Goal: Complete application form: Complete application form

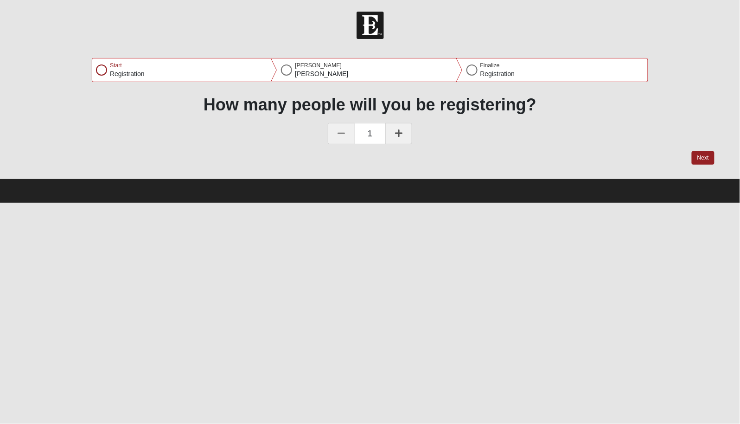
click at [396, 134] on icon at bounding box center [398, 133] width 7 height 8
click at [398, 134] on icon at bounding box center [398, 133] width 7 height 8
click at [341, 135] on icon at bounding box center [341, 133] width 7 height 8
click at [399, 133] on icon at bounding box center [398, 133] width 7 height 8
click at [702, 158] on button "Next" at bounding box center [703, 157] width 23 height 13
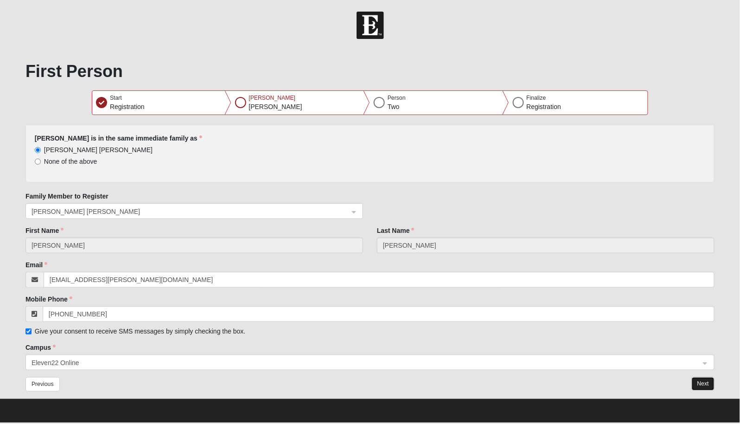
click at [705, 382] on button "Next" at bounding box center [703, 383] width 23 height 13
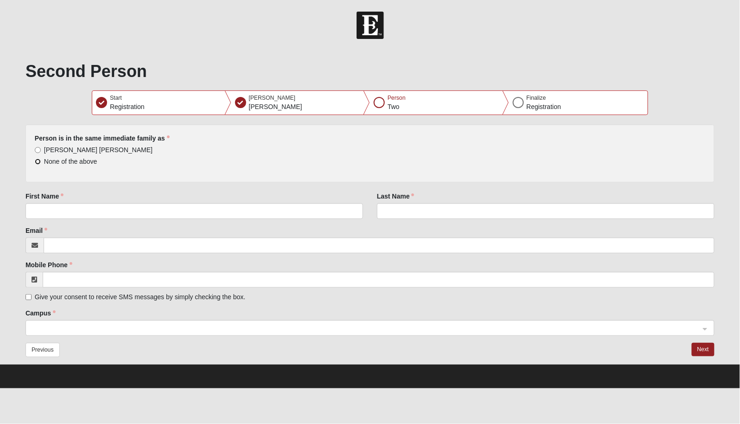
click at [38, 161] on input "None of the above" at bounding box center [38, 162] width 6 height 6
radio input "true"
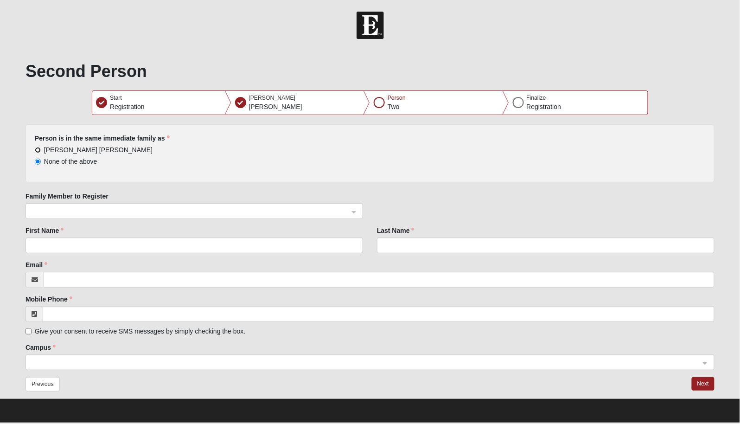
click at [37, 148] on input "Garri Lynn Darter" at bounding box center [38, 150] width 6 height 6
radio input "true"
click at [70, 208] on span at bounding box center [190, 211] width 317 height 10
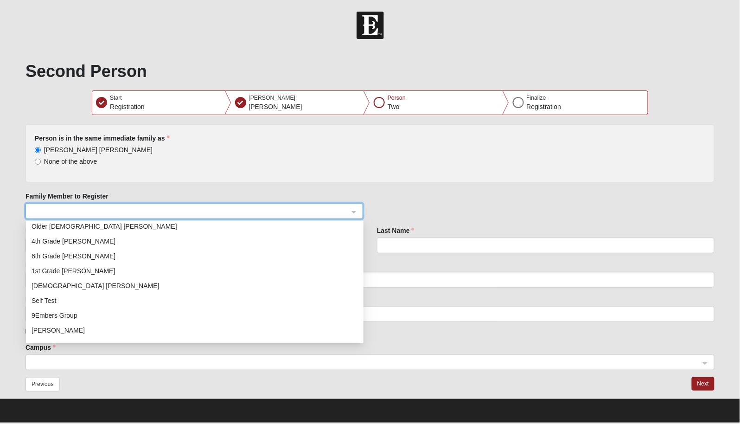
scroll to position [81, 0]
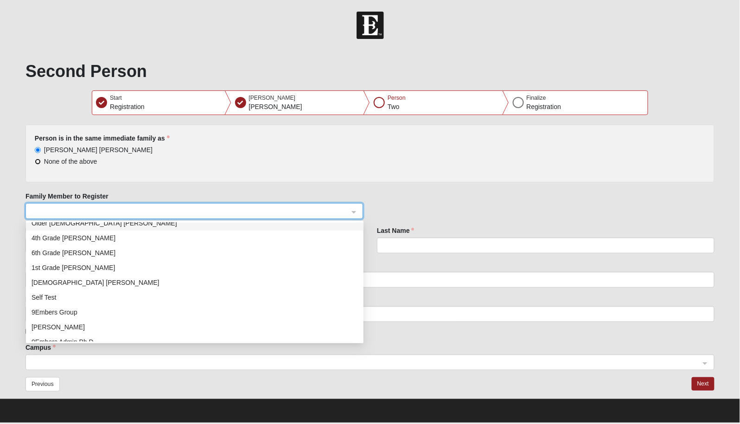
click at [35, 162] on input "None of the above" at bounding box center [38, 162] width 6 height 6
radio input "true"
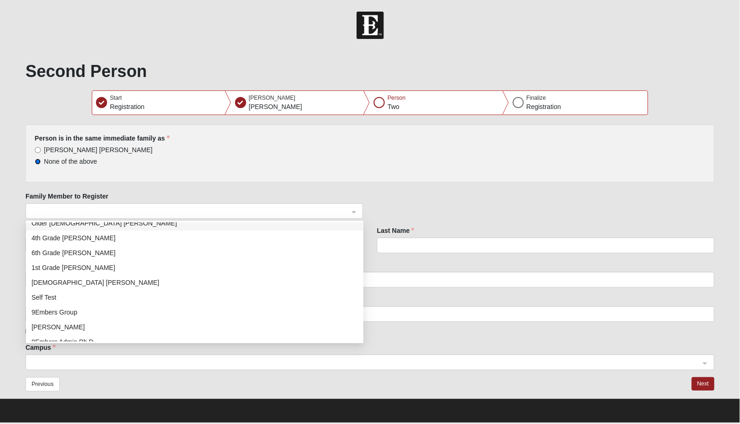
click at [84, 207] on span at bounding box center [190, 211] width 317 height 10
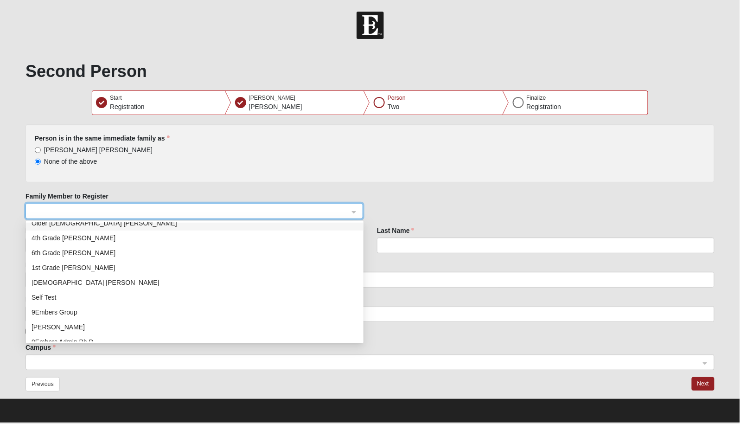
click at [213, 163] on div "None of the above" at bounding box center [370, 161] width 671 height 9
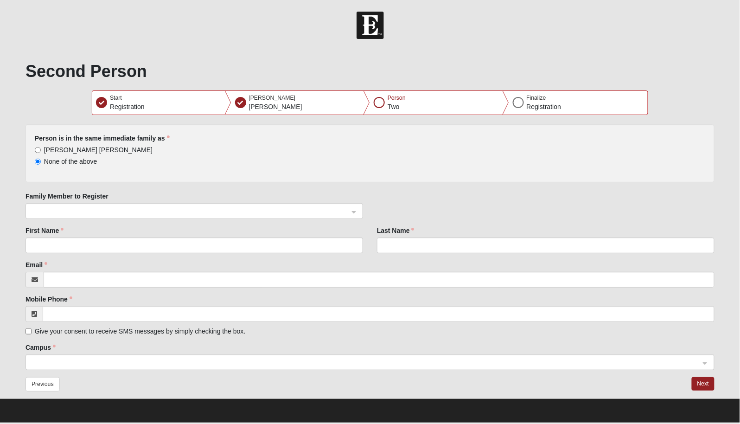
click at [105, 208] on span at bounding box center [190, 211] width 317 height 10
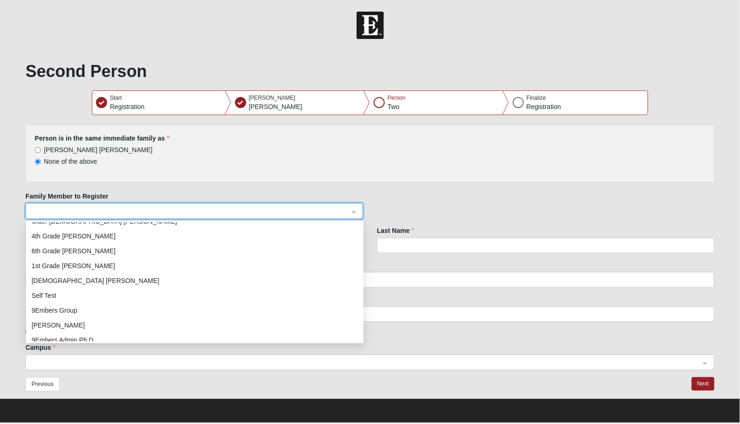
scroll to position [0, 0]
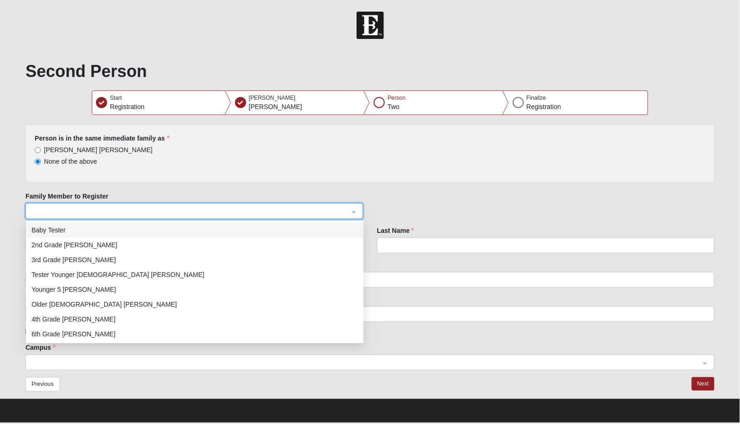
click at [55, 230] on div "Baby Tester" at bounding box center [195, 230] width 326 height 10
radio input "true"
type input "Baby"
type input "Tester"
type input "garri.darter@icloud.com"
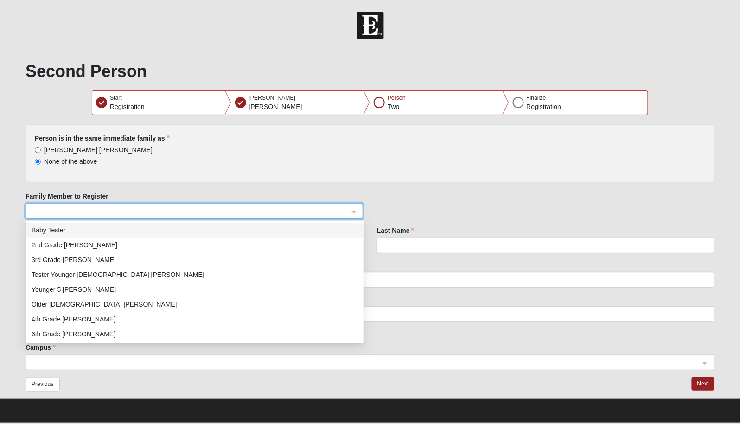
type input "(111) 111-1111"
checkbox input "true"
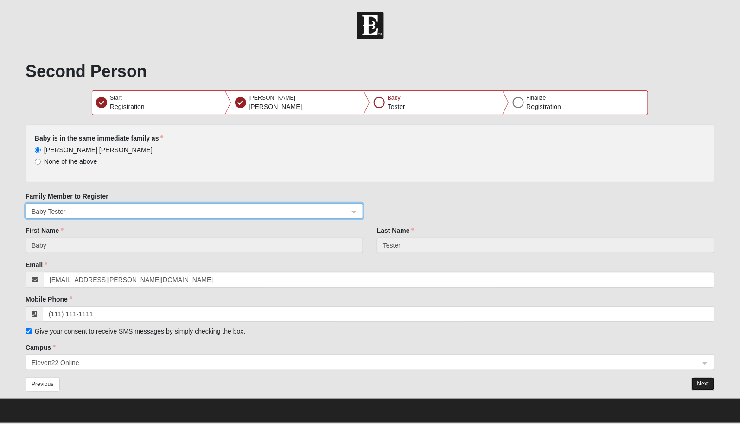
click at [699, 381] on button "Next" at bounding box center [703, 383] width 23 height 13
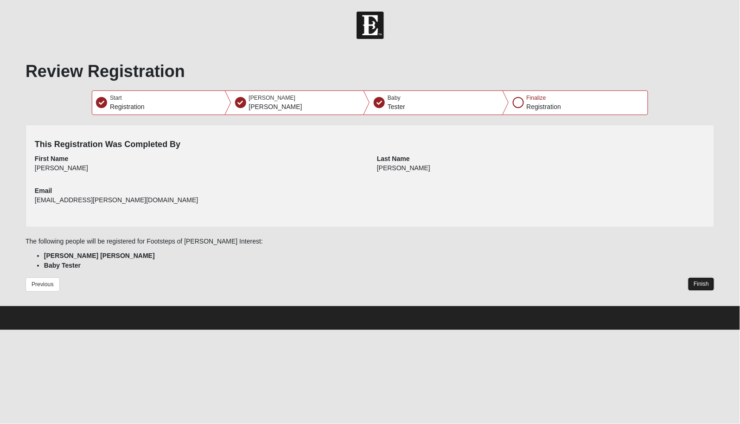
click at [705, 283] on button "Finish" at bounding box center [701, 283] width 26 height 13
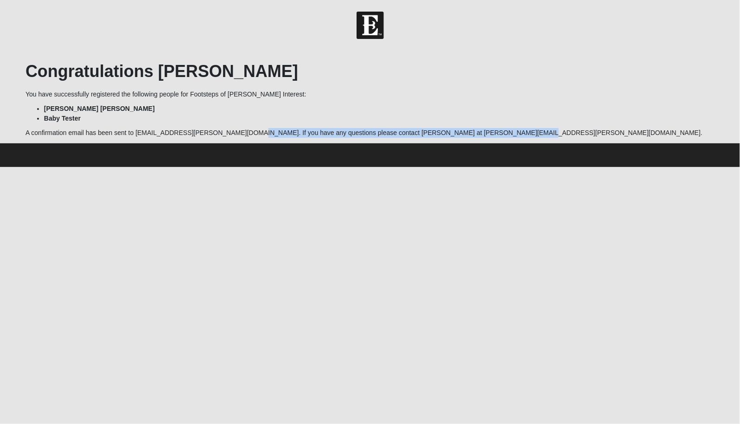
drag, startPoint x: 231, startPoint y: 132, endPoint x: 495, endPoint y: 137, distance: 263.9
click at [495, 137] on p "A confirmation email has been sent to GarriLynn.Darter@coe22.com. If you have a…" at bounding box center [370, 133] width 689 height 10
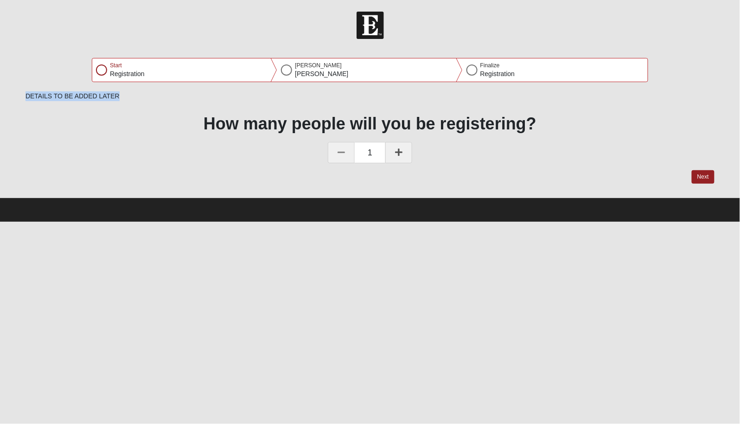
drag, startPoint x: 132, startPoint y: 95, endPoint x: 22, endPoint y: 92, distance: 109.9
click at [22, 92] on div "Main Suggest Login Registration Entry (Obsidian) Start Registration Garri Lynn …" at bounding box center [370, 123] width 703 height 148
click at [134, 105] on div "DETAILS TO BE ADDED LATER How many people will you be registering? 1 Next" at bounding box center [370, 144] width 689 height 106
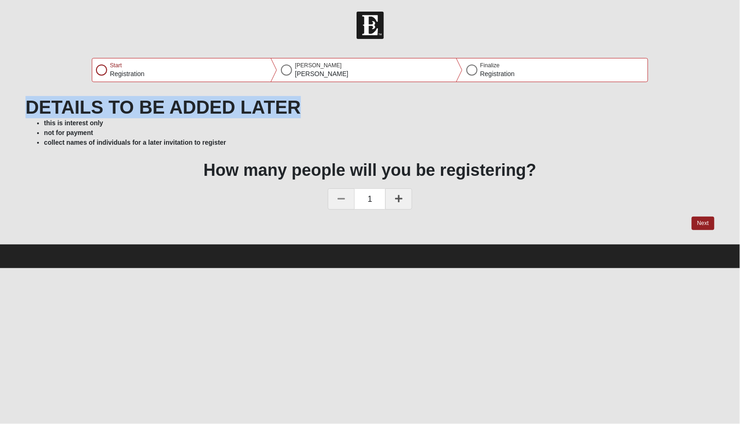
drag, startPoint x: 26, startPoint y: 100, endPoint x: 326, endPoint y: 111, distance: 299.8
click at [326, 111] on div "DETAILS TO BE ADDED LATER" at bounding box center [370, 107] width 689 height 22
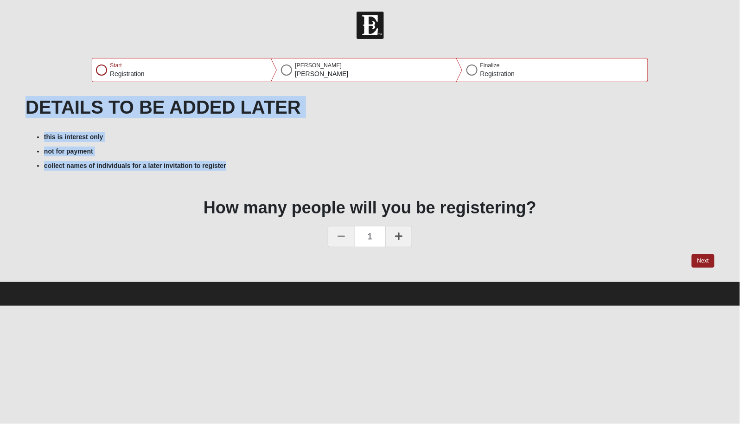
drag, startPoint x: 23, startPoint y: 102, endPoint x: 276, endPoint y: 166, distance: 260.5
click at [276, 166] on div "Main Suggest Login Registration Entry (Obsidian) Start Registration [PERSON_NAM…" at bounding box center [370, 165] width 703 height 232
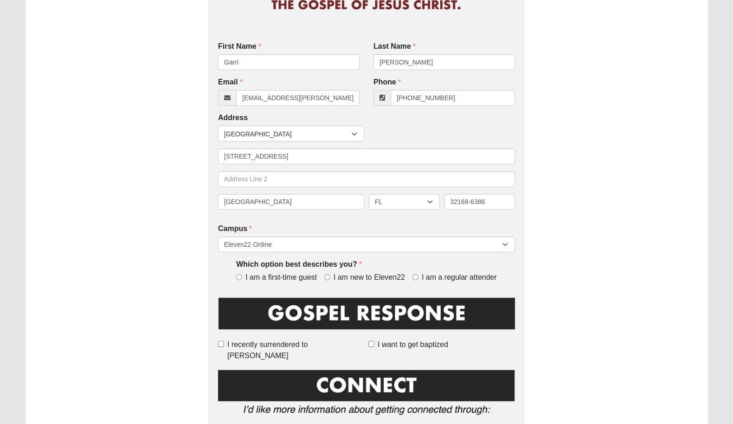
scroll to position [159, 0]
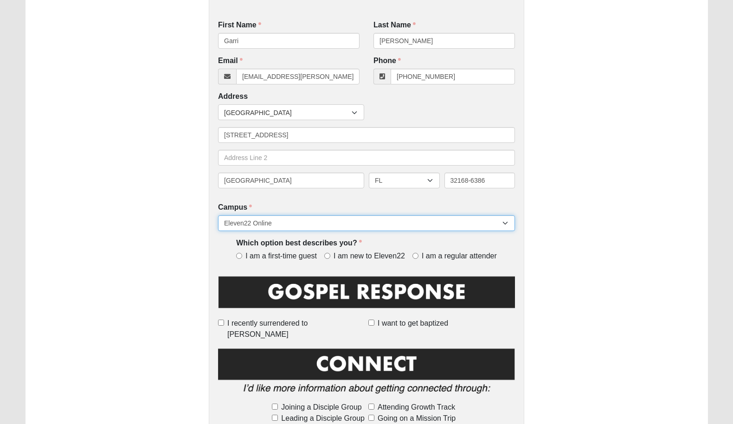
click at [453, 221] on select "Arlington Baymeadows College Park Orlando (Coming Soon) Eleven22 Online Fleming…" at bounding box center [366, 223] width 297 height 16
select select "18"
click at [218, 215] on select "Arlington Baymeadows College Park Orlando (Coming Soon) Eleven22 Online Fleming…" at bounding box center [366, 223] width 297 height 16
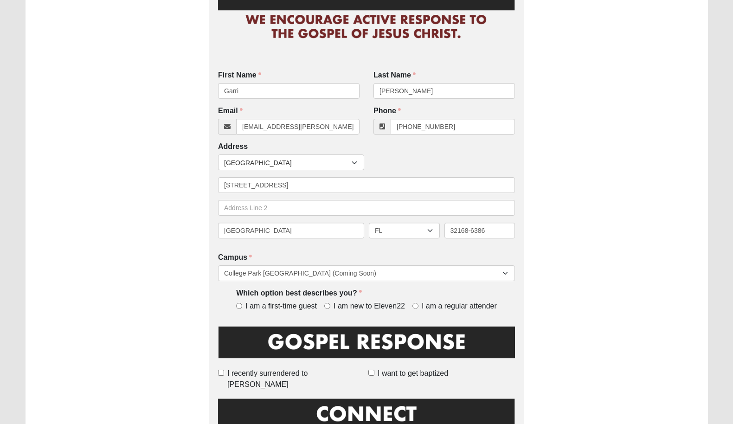
scroll to position [0, 0]
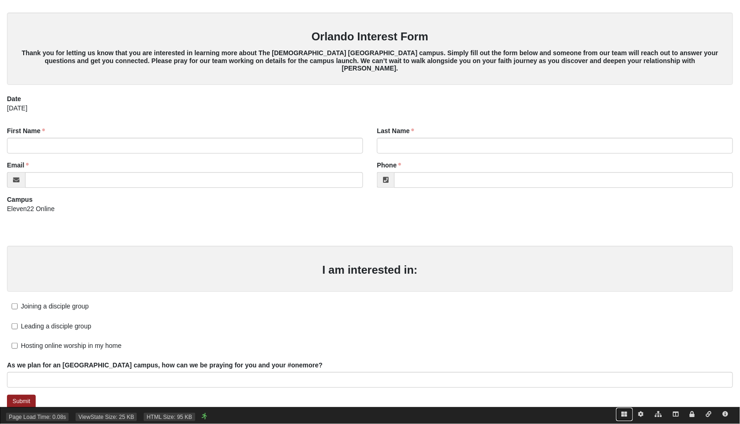
click at [622, 414] on icon at bounding box center [625, 414] width 6 height 6
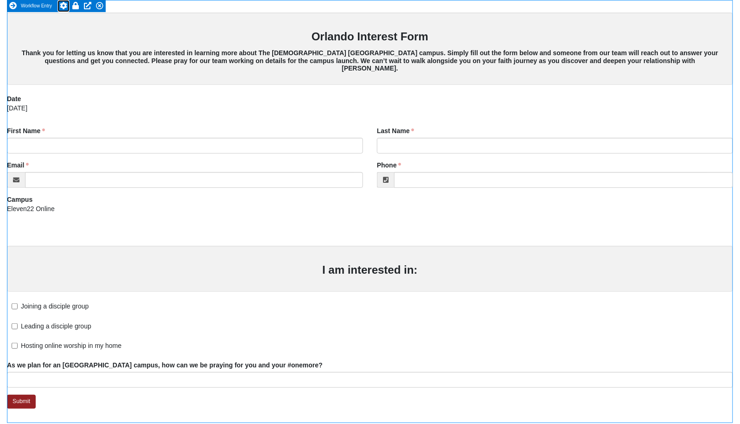
click at [63, 5] on icon at bounding box center [63, 5] width 7 height 7
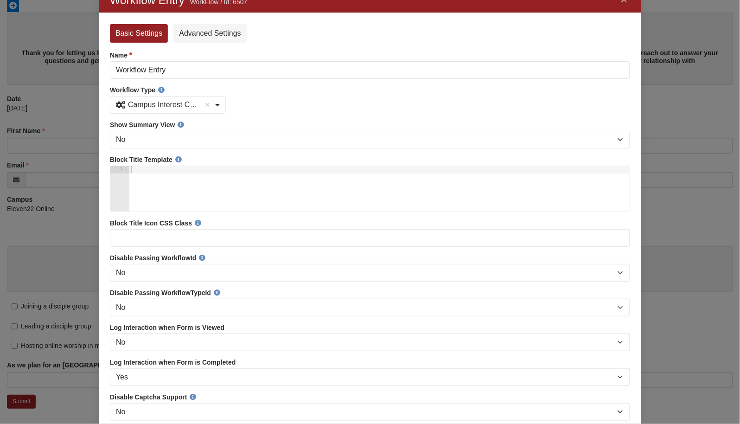
scroll to position [7, 0]
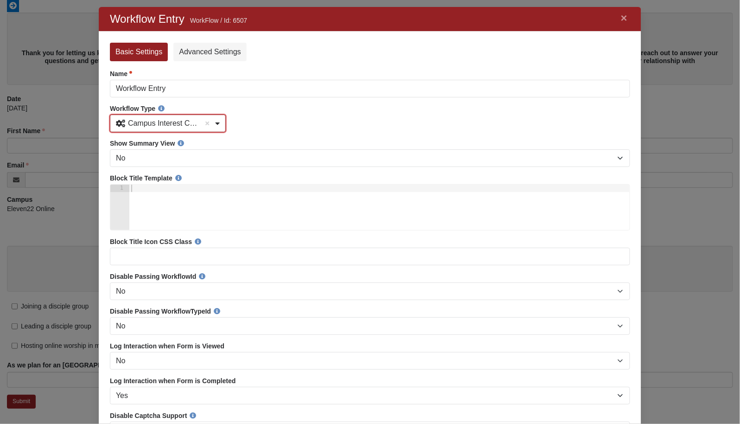
click at [218, 125] on b at bounding box center [217, 123] width 5 height 7
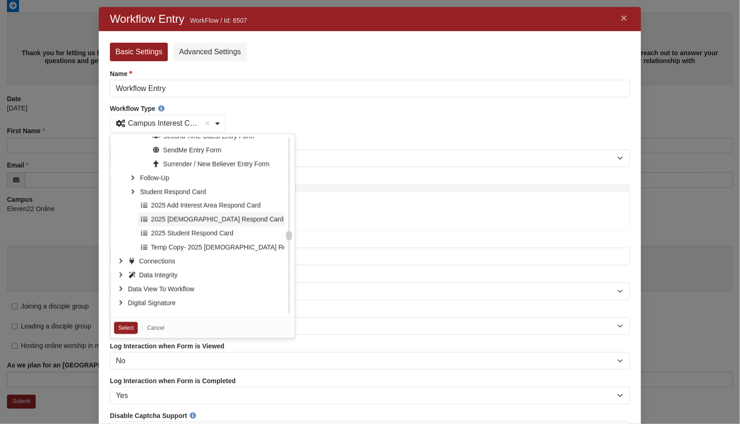
click at [186, 224] on span "2025 Churchwide Respond Card" at bounding box center [218, 219] width 156 height 14
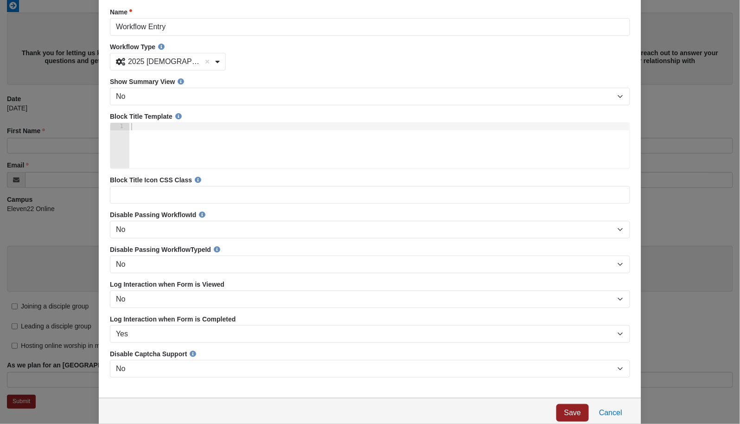
scroll to position [70, 0]
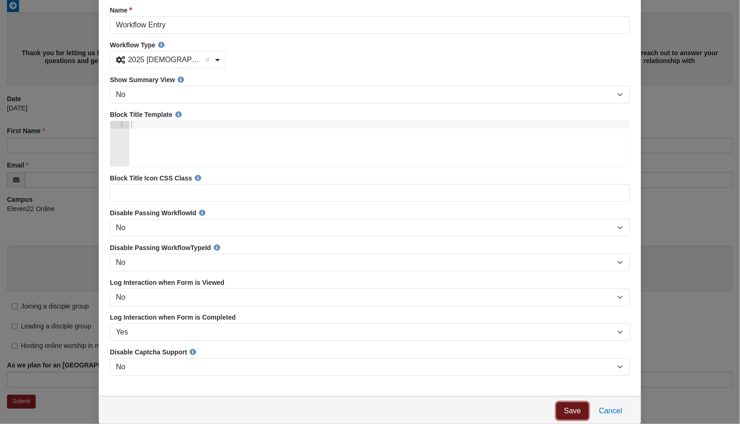
click at [570, 410] on link "Save" at bounding box center [572, 412] width 32 height 18
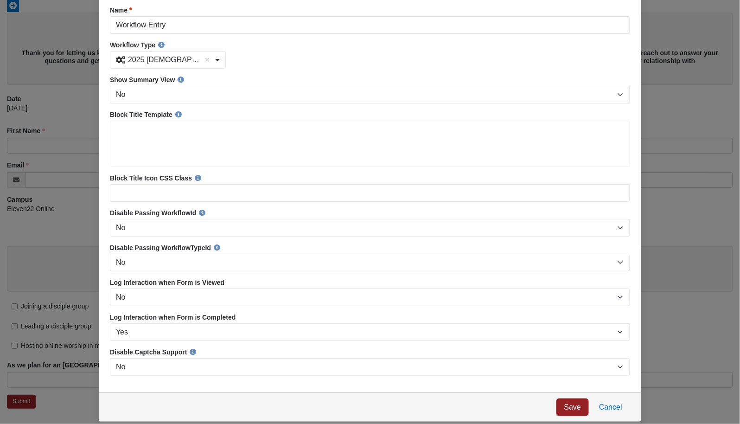
scroll to position [0, 0]
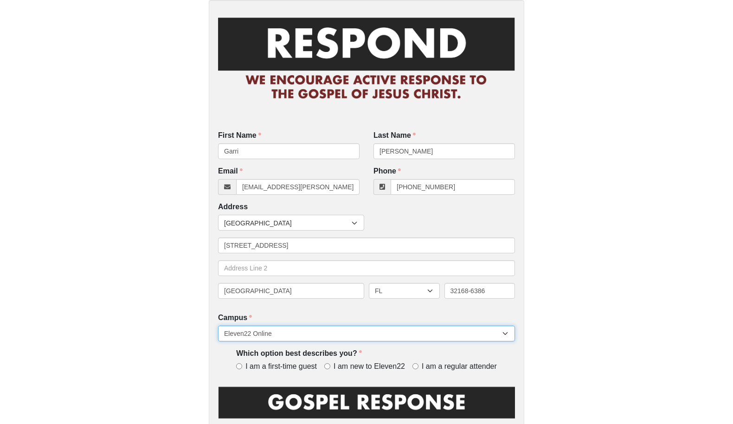
click at [371, 332] on select "Arlington Baymeadows College Park Orlando (Coming Soon) Eleven22 Online Fleming…" at bounding box center [366, 334] width 297 height 16
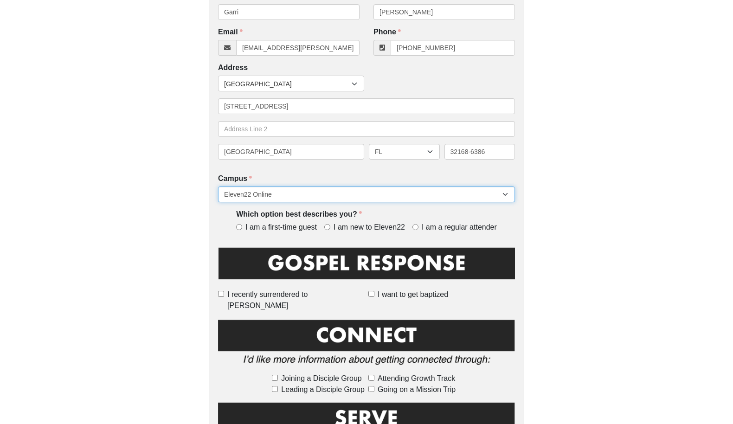
scroll to position [151, 0]
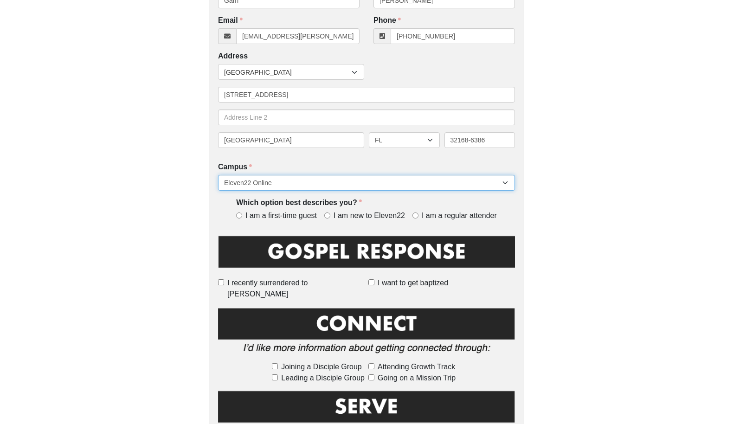
click at [299, 175] on select "Arlington Baymeadows College Park Orlando (Coming Soon) Eleven22 Online Fleming…" at bounding box center [366, 183] width 297 height 16
select select "18"
click at [218, 175] on select "Arlington Baymeadows College Park Orlando (Coming Soon) Eleven22 Online Fleming…" at bounding box center [366, 183] width 297 height 16
click at [416, 215] on input "I am a regular attender" at bounding box center [415, 215] width 6 height 6
radio input "true"
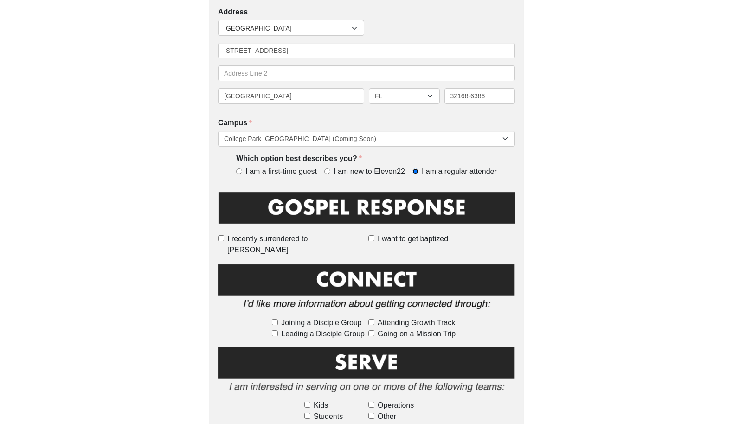
scroll to position [199, 0]
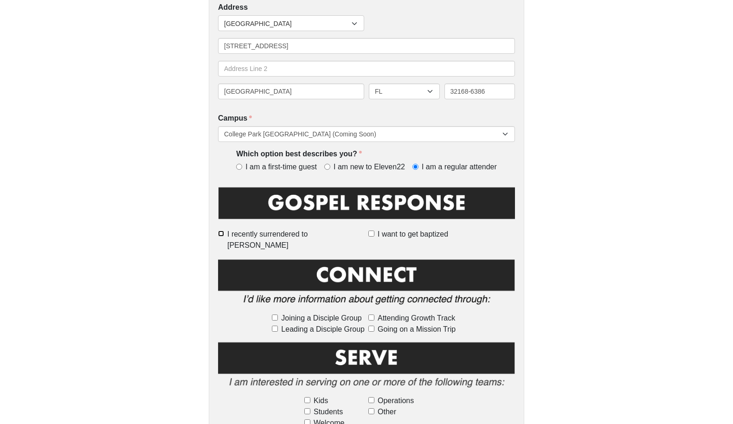
click at [224, 233] on input "I recently surrendered to [PERSON_NAME]" at bounding box center [221, 233] width 6 height 6
checkbox input "true"
click at [373, 232] on input "I want to get baptized" at bounding box center [371, 233] width 6 height 6
checkbox input "true"
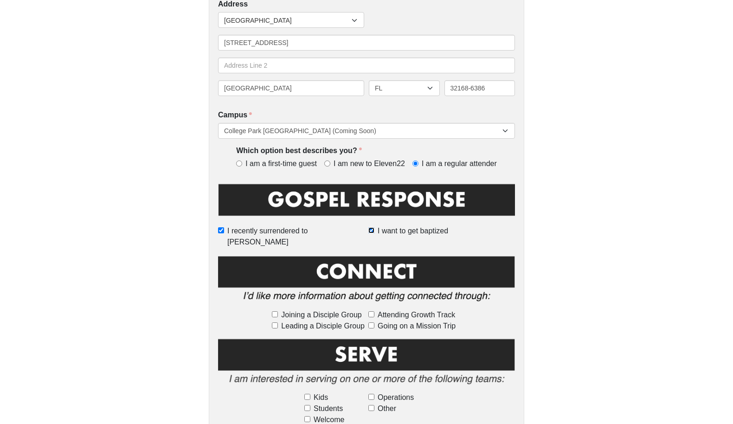
scroll to position [216, 0]
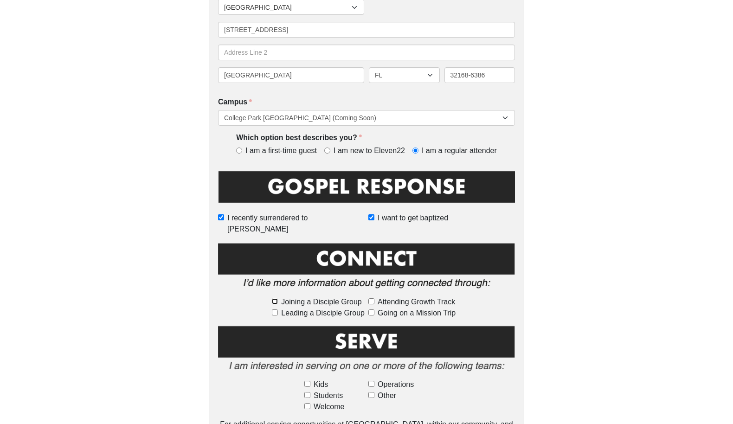
click at [276, 298] on input "Joining a Disciple Group" at bounding box center [275, 301] width 6 height 6
checkbox input "true"
click at [373, 298] on input "Attending Growth Track" at bounding box center [371, 301] width 6 height 6
checkbox input "true"
click at [369, 309] on input "Going on a Mission Trip" at bounding box center [371, 312] width 6 height 6
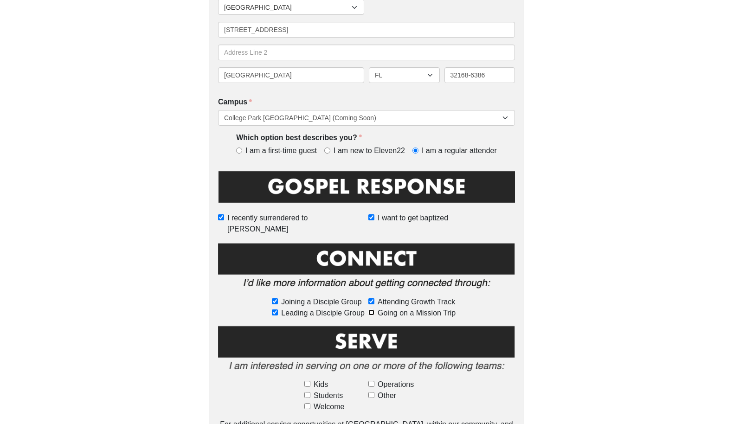
checkbox input "true"
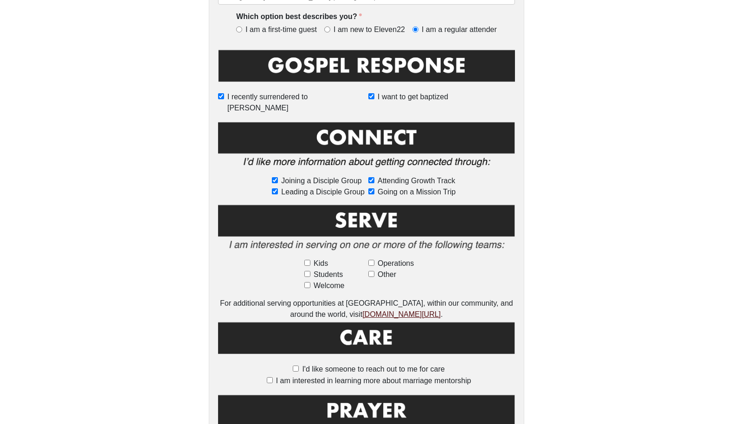
scroll to position [341, 0]
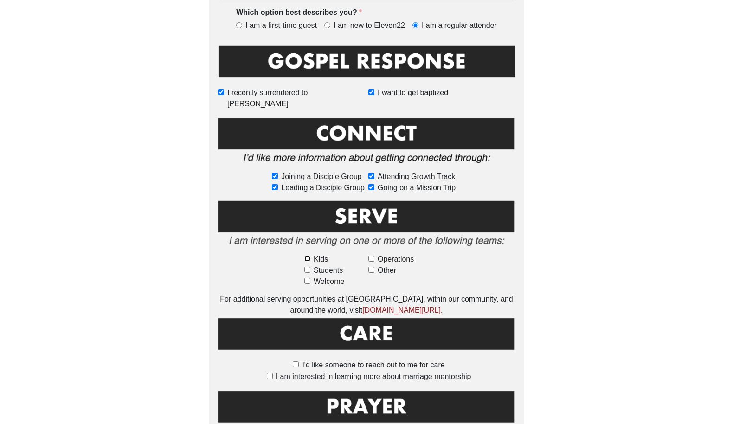
click at [307, 256] on input "Kids" at bounding box center [307, 259] width 6 height 6
checkbox input "true"
click at [305, 267] on input "Students" at bounding box center [307, 270] width 6 height 6
checkbox input "true"
drag, startPoint x: 305, startPoint y: 269, endPoint x: 338, endPoint y: 268, distance: 33.4
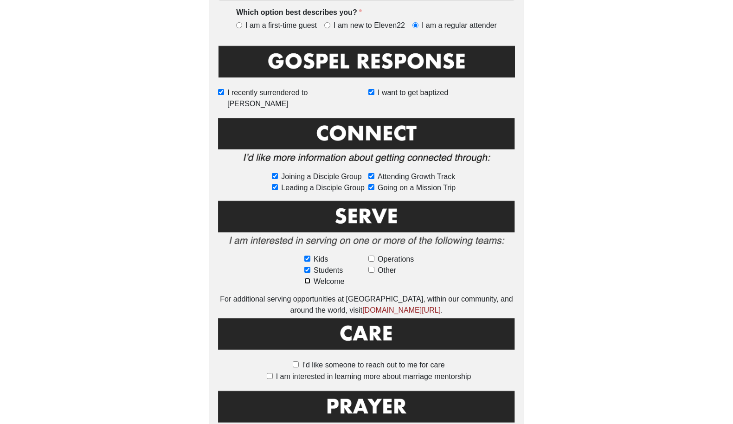
click at [305, 278] on input "Welcome" at bounding box center [307, 281] width 6 height 6
checkbox input "true"
click at [372, 256] on input "Operations" at bounding box center [371, 259] width 6 height 6
checkbox input "true"
click at [371, 267] on input "Other" at bounding box center [371, 270] width 6 height 6
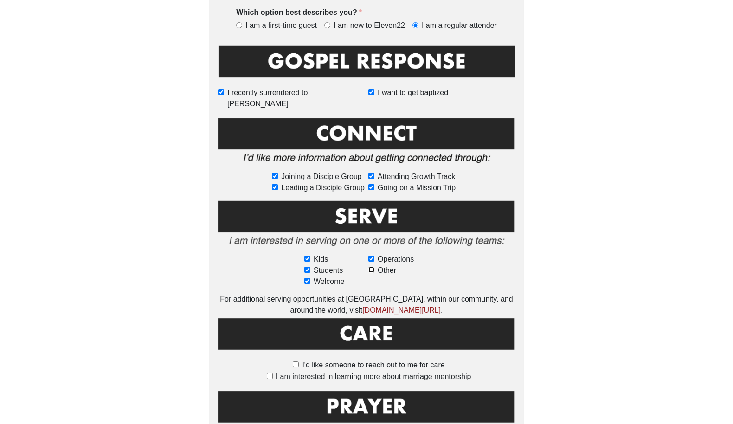
checkbox input "true"
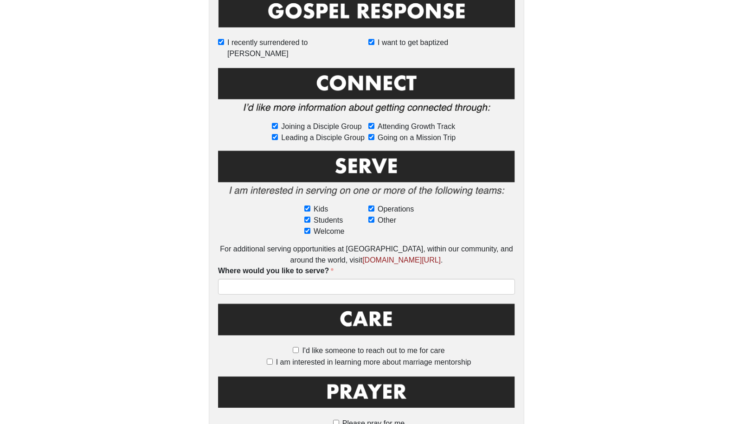
scroll to position [391, 0]
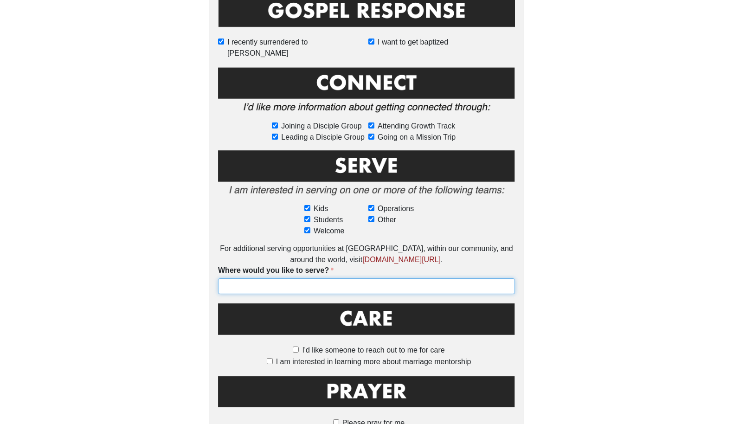
click at [323, 278] on input "Where would you like to serve?" at bounding box center [366, 286] width 297 height 16
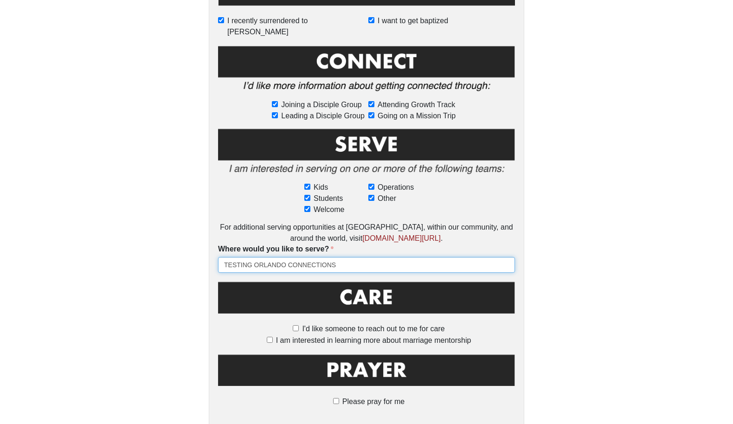
scroll to position [447, 0]
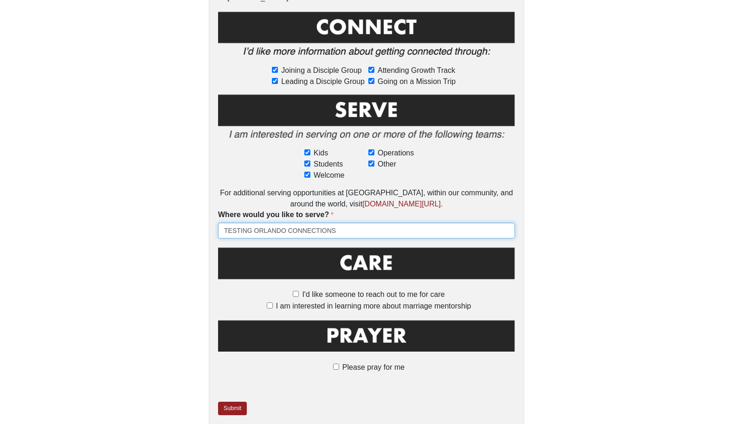
type input "TESTING ORLANDO CONNECTIONS"
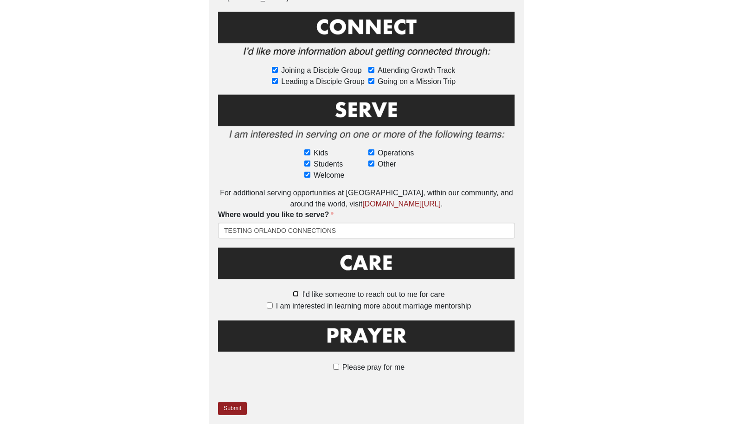
click at [293, 291] on input "I'd like someone to reach out to me for care" at bounding box center [296, 294] width 6 height 6
checkbox input "true"
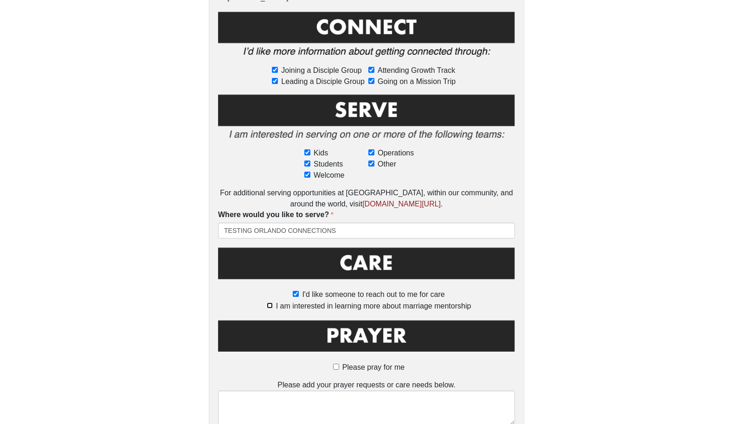
click at [270, 302] on input "I am interested in learning more about marriage mentorship" at bounding box center [270, 305] width 6 height 6
checkbox input "true"
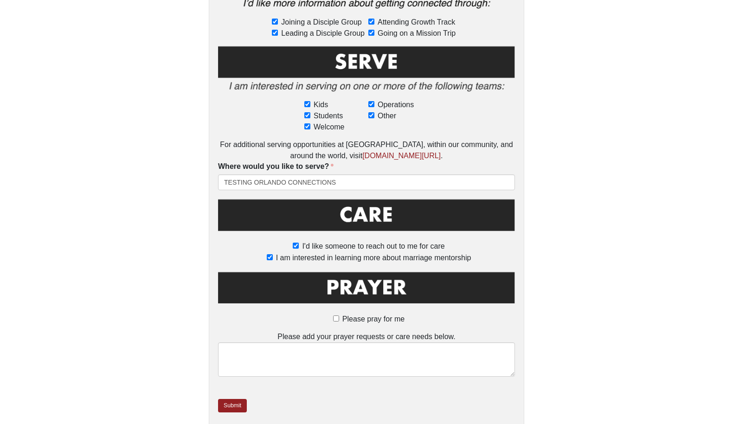
scroll to position [497, 0]
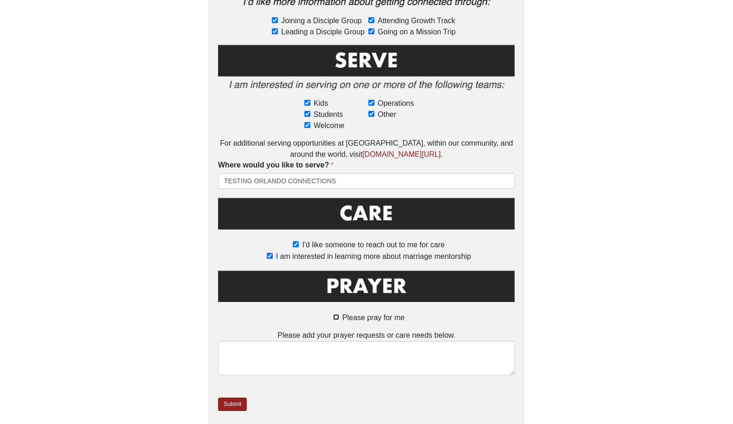
click at [337, 314] on input "Please pray for me" at bounding box center [336, 317] width 6 height 6
checkbox input "true"
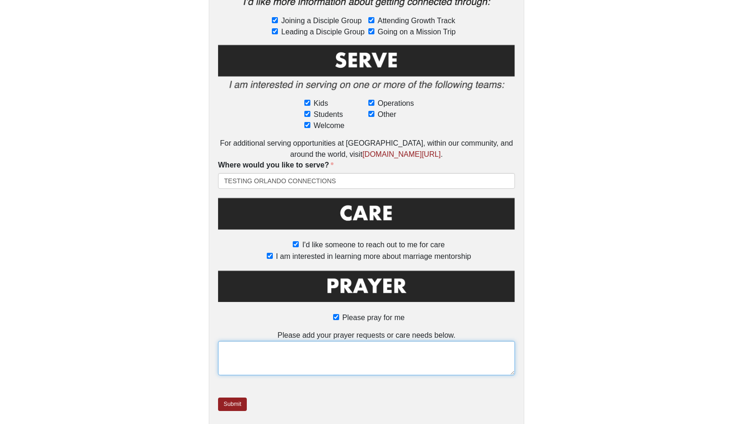
click at [288, 343] on textarea at bounding box center [366, 358] width 297 height 34
type textarea "THIS IS A TEST OF THE CPO SELECTION ON RESPOND CARD"
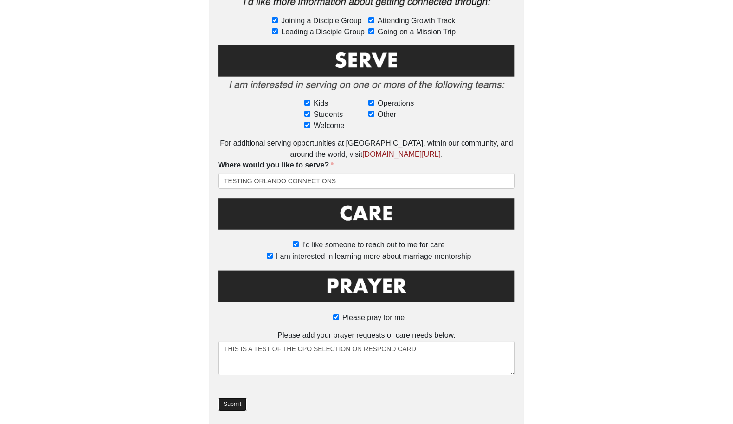
click at [233, 397] on link "Submit" at bounding box center [232, 403] width 29 height 13
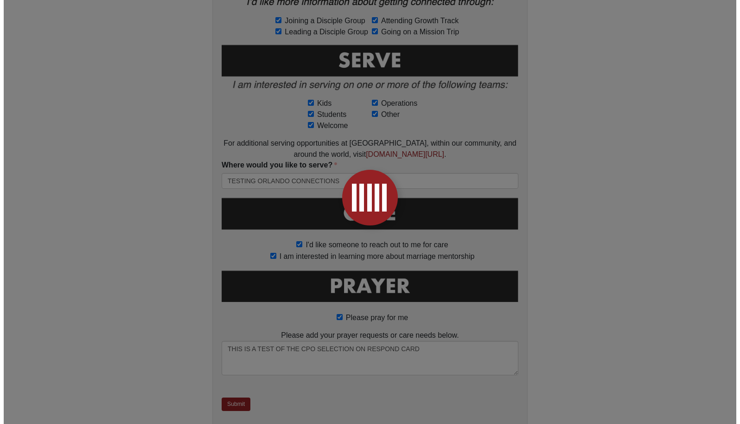
scroll to position [0, 0]
